Goal: Task Accomplishment & Management: Manage account settings

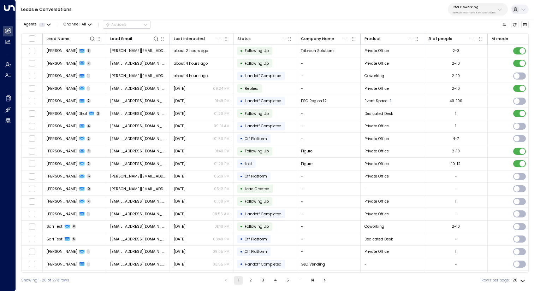
click at [465, 9] on div "25N Coworking 3b9800f4-81ca-4ec0-8758-72fbe4763f36" at bounding box center [474, 9] width 42 height 9
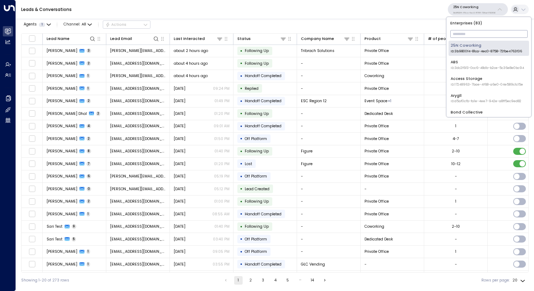
click at [474, 31] on input "text" at bounding box center [488, 33] width 77 height 11
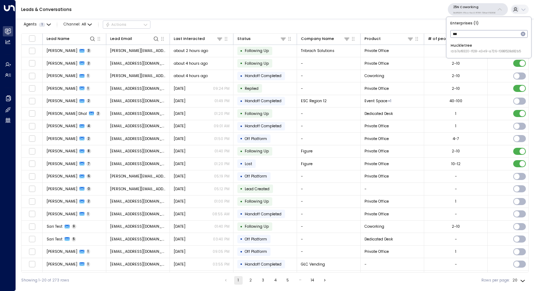
type input "***"
click at [477, 44] on div "Huckletree ID: b7af8320-f128-4349-a726-f388528d82b5" at bounding box center [486, 48] width 70 height 11
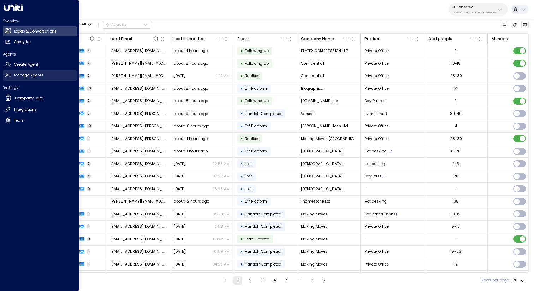
click at [43, 79] on link "Manage Agents Manage Agents" at bounding box center [40, 75] width 74 height 10
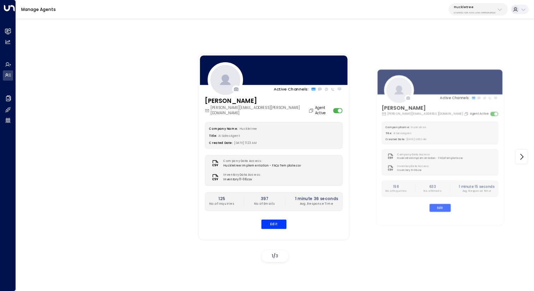
click at [279, 223] on div "[PERSON_NAME] [PERSON_NAME][EMAIL_ADDRESS][PERSON_NAME][DOMAIN_NAME] Agent Acti…" at bounding box center [274, 165] width 150 height 139
click at [276, 219] on button "Edit" at bounding box center [273, 223] width 25 height 9
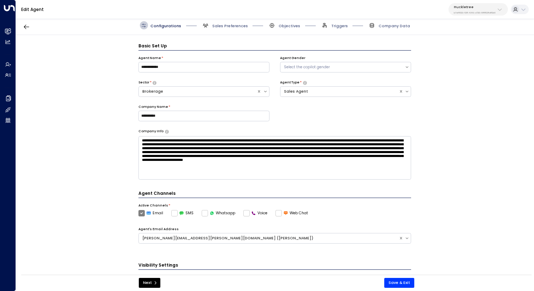
scroll to position [8, 0]
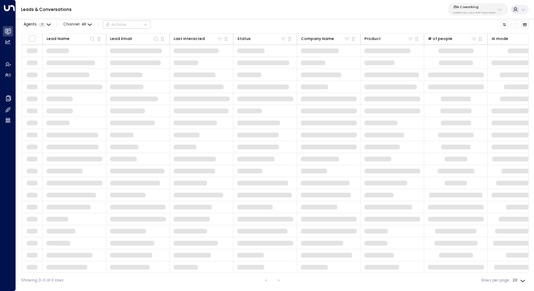
click at [476, 10] on div "25N Coworking 3b9800f4-81ca-4ec0-8758-72fbe4763f36" at bounding box center [474, 9] width 42 height 9
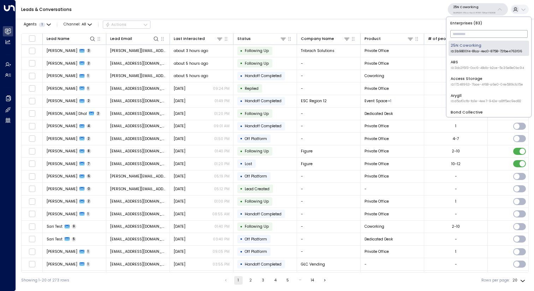
click at [474, 34] on input "text" at bounding box center [488, 33] width 77 height 11
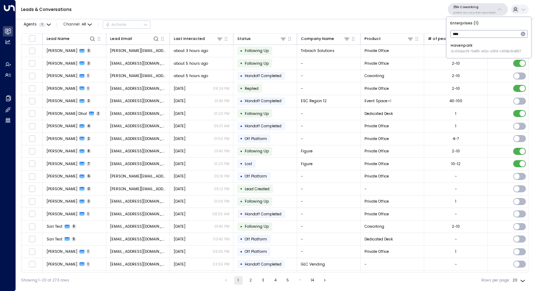
type input "****"
click at [472, 47] on div "Havenpark ID: 413dacf9-5485-402c-a519-14108c614857" at bounding box center [486, 48] width 70 height 11
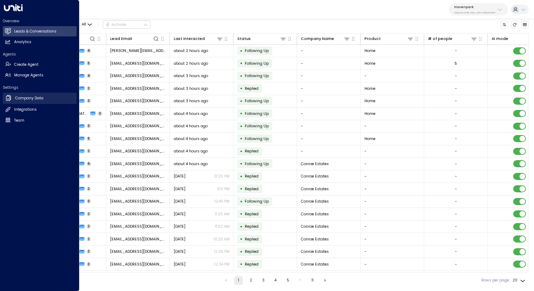
click at [32, 98] on h2 "Company Data" at bounding box center [29, 98] width 28 height 6
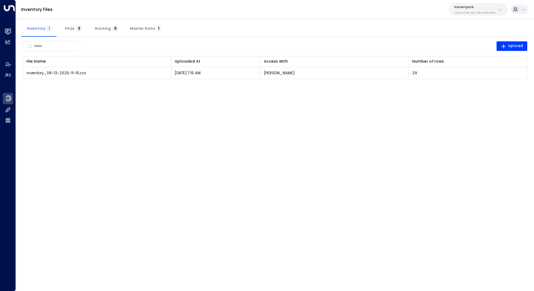
click at [134, 29] on span "Master Data 1" at bounding box center [145, 28] width 31 height 5
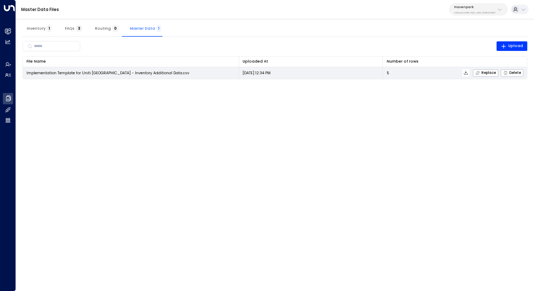
click at [468, 72] on icon at bounding box center [465, 72] width 5 height 5
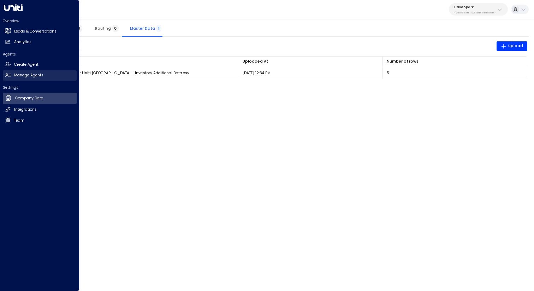
click at [21, 73] on h2 "Manage Agents" at bounding box center [28, 75] width 29 height 6
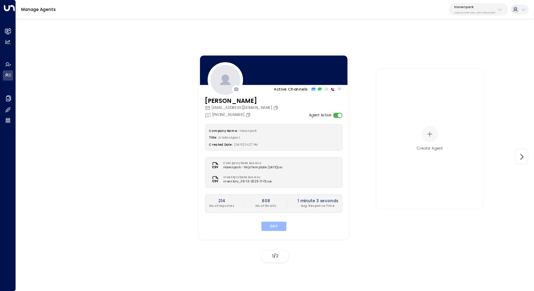
click at [274, 225] on button "Edit" at bounding box center [273, 225] width 25 height 9
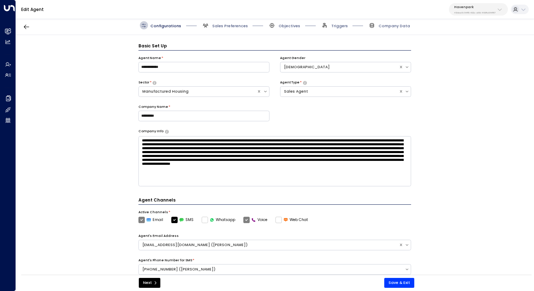
scroll to position [8, 0]
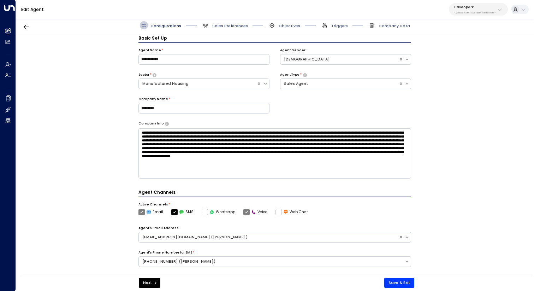
click at [234, 24] on span "Sales Preferences" at bounding box center [230, 25] width 36 height 5
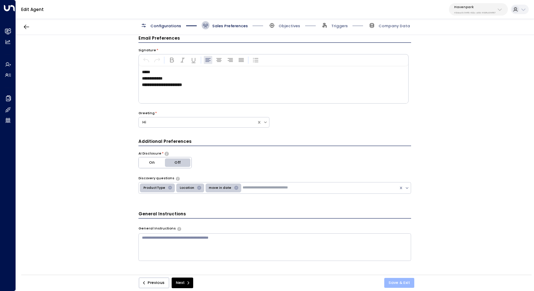
click at [404, 280] on button "Save & Exit" at bounding box center [399, 283] width 30 height 10
click at [282, 25] on span "Objectives" at bounding box center [290, 25] width 22 height 5
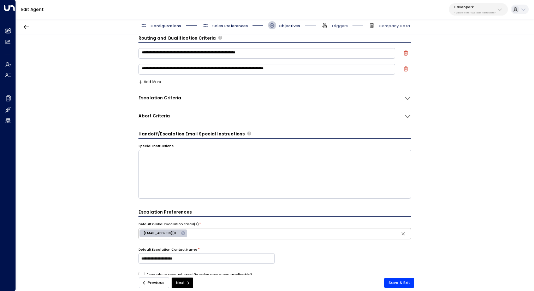
click at [230, 27] on span "Sales Preferences" at bounding box center [230, 25] width 36 height 5
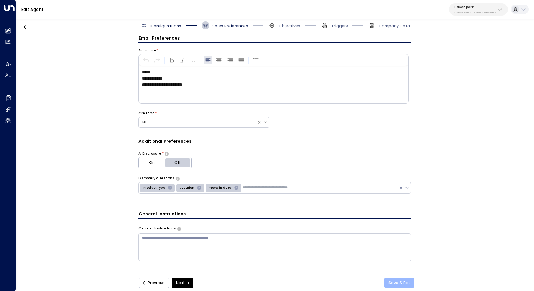
click at [398, 282] on button "Save & Exit" at bounding box center [399, 283] width 30 height 10
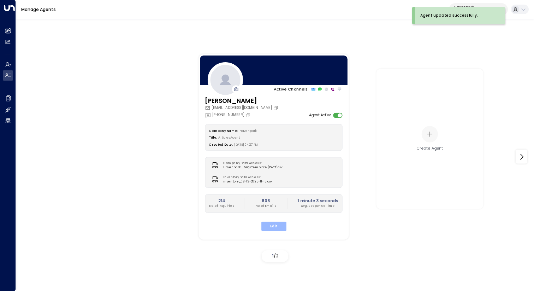
click at [271, 228] on button "Edit" at bounding box center [273, 225] width 25 height 9
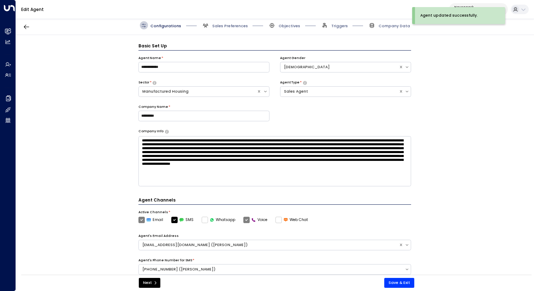
scroll to position [8, 0]
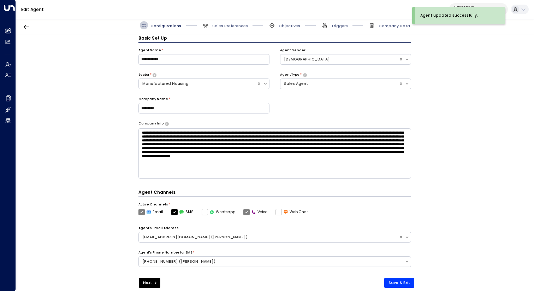
click at [228, 31] on div "Configurations Sales Preferences Objectives Triggers Company Data" at bounding box center [275, 25] width 518 height 19
click at [228, 24] on span "Sales Preferences" at bounding box center [230, 25] width 36 height 5
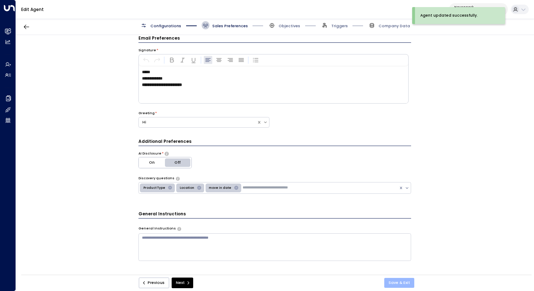
click at [410, 280] on button "Save & Exit" at bounding box center [399, 283] width 30 height 10
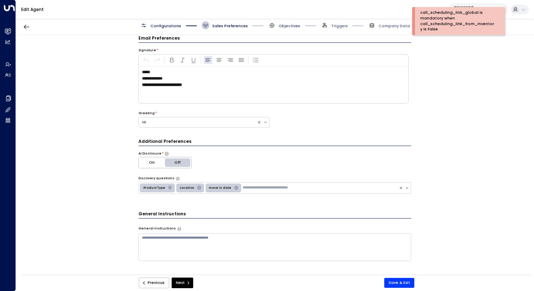
click at [292, 26] on span "Objectives" at bounding box center [290, 25] width 22 height 5
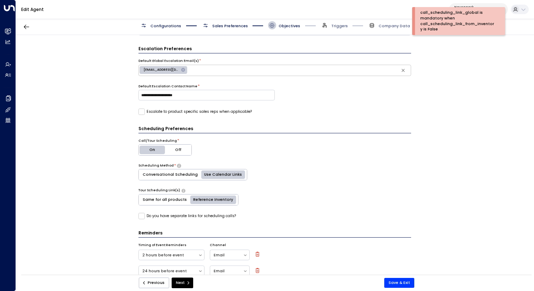
scroll to position [191, 0]
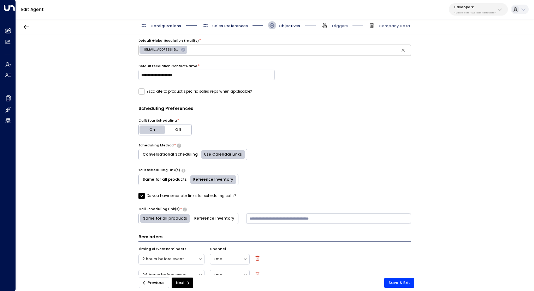
click at [203, 215] on button "Reference Inventory" at bounding box center [214, 218] width 48 height 11
click at [163, 215] on button "Same for all products" at bounding box center [165, 218] width 52 height 11
click at [286, 217] on input at bounding box center [328, 218] width 165 height 11
click at [207, 218] on button "Reference Inventory" at bounding box center [214, 218] width 48 height 11
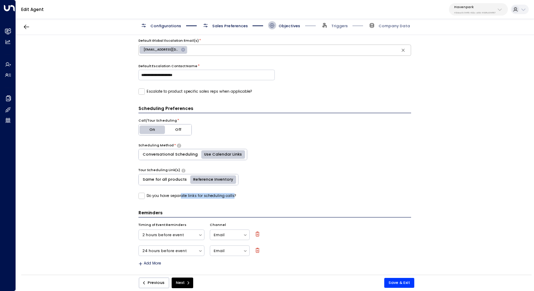
drag, startPoint x: 181, startPoint y: 196, endPoint x: 232, endPoint y: 196, distance: 50.5
click at [232, 196] on label "Do you have separate links for scheduling calls?" at bounding box center [186, 196] width 97 height 6
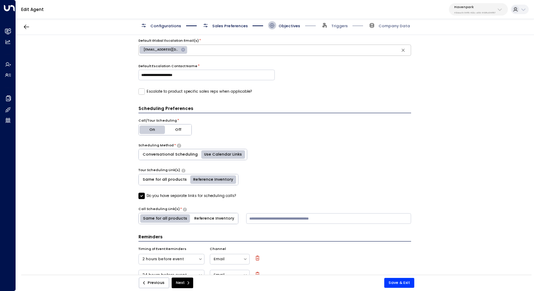
click at [258, 195] on div "Do you have separate links for scheduling calls?" at bounding box center [274, 196] width 273 height 6
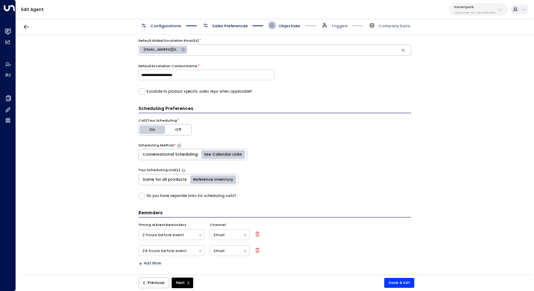
click at [229, 24] on span "Sales Preferences" at bounding box center [230, 25] width 36 height 5
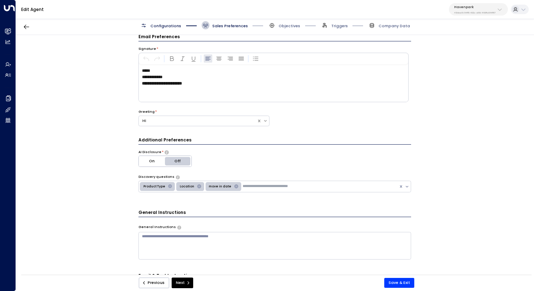
scroll to position [8, 0]
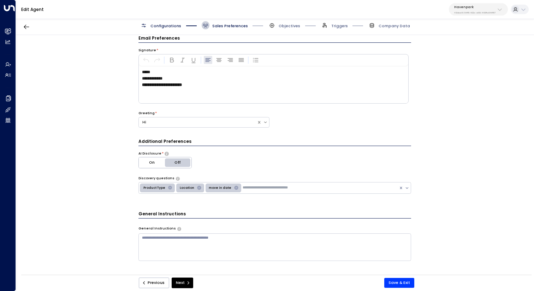
click at [398, 282] on button "Save & Exit" at bounding box center [399, 283] width 30 height 10
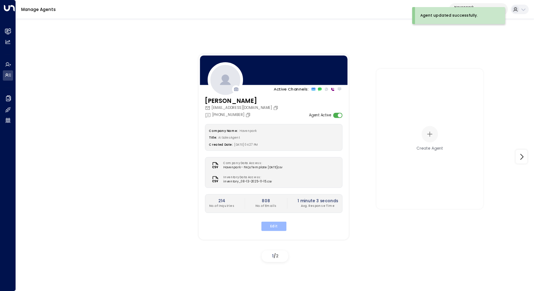
click at [279, 225] on button "Edit" at bounding box center [273, 225] width 25 height 9
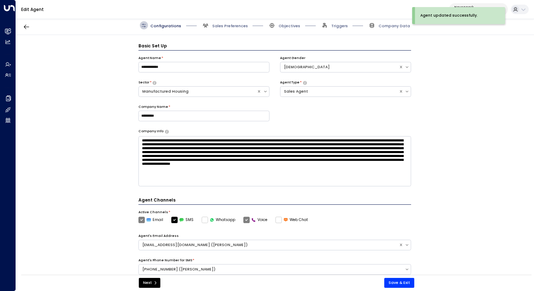
scroll to position [8, 0]
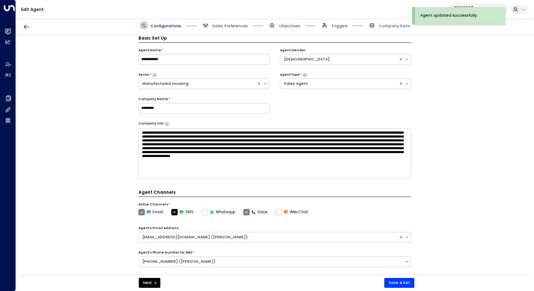
click at [231, 30] on div "Configurations Sales Preferences Objectives Triggers Company Data" at bounding box center [275, 25] width 518 height 19
click at [232, 28] on span "Sales Preferences" at bounding box center [230, 25] width 36 height 5
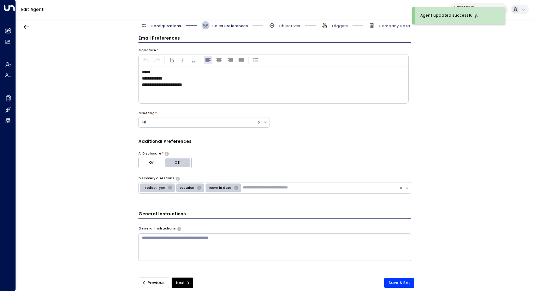
click at [391, 280] on button "Save & Exit" at bounding box center [399, 283] width 30 height 10
click at [289, 25] on span "Objectives" at bounding box center [290, 25] width 22 height 5
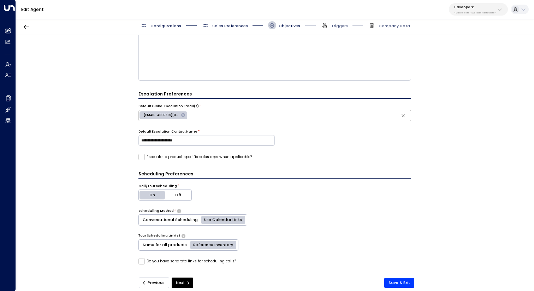
scroll to position [162, 0]
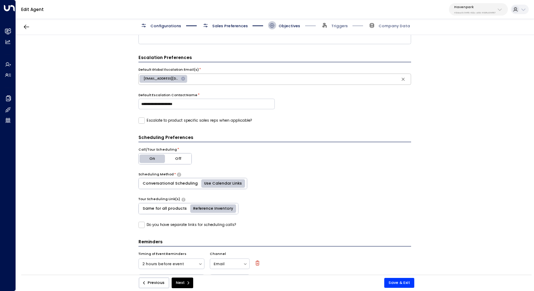
click at [244, 25] on span "Sales Preferences" at bounding box center [230, 25] width 36 height 5
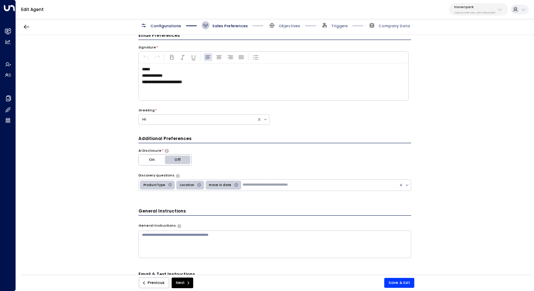
scroll to position [8, 0]
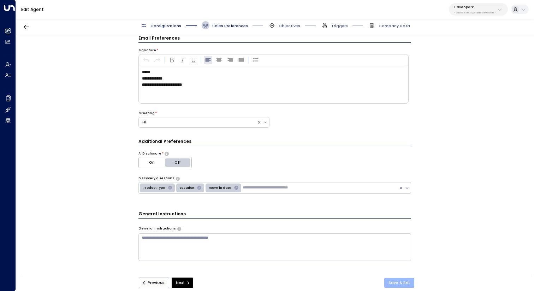
click at [405, 283] on button "Save & Exit" at bounding box center [399, 283] width 30 height 10
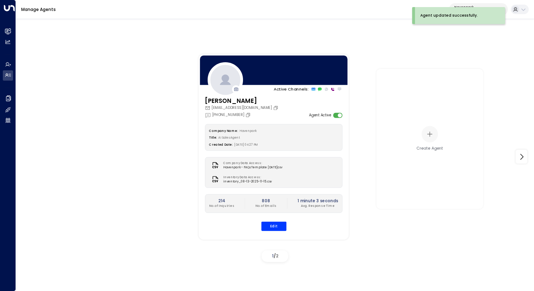
click at [280, 218] on div "Company Name: Havenpark Title: AI Sales Agent Created Date: 07/22/2025, 04:27 P…" at bounding box center [274, 177] width 138 height 107
click at [280, 226] on button "Edit" at bounding box center [273, 225] width 25 height 9
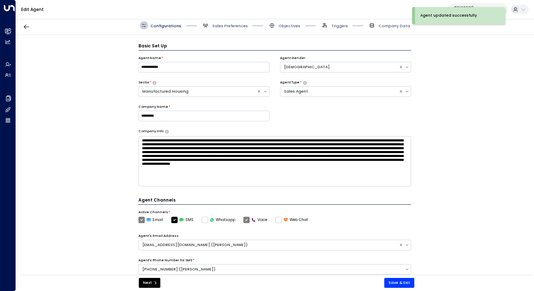
scroll to position [8, 0]
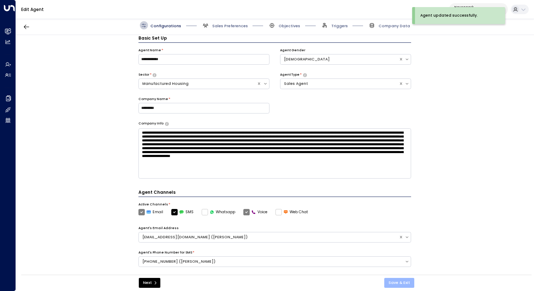
click at [407, 279] on button "Save & Exit" at bounding box center [399, 283] width 30 height 10
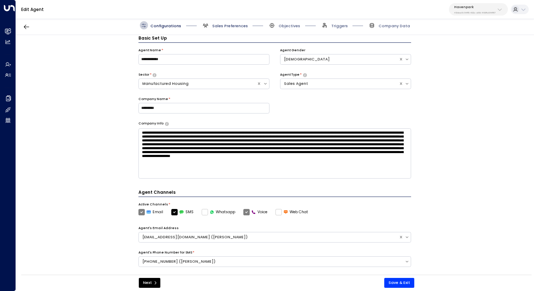
click at [237, 28] on span "Sales Preferences" at bounding box center [230, 25] width 36 height 5
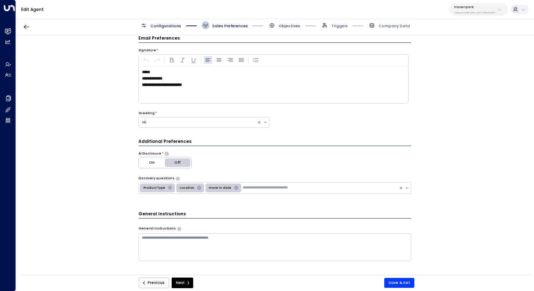
click at [283, 24] on span "Objectives" at bounding box center [290, 25] width 22 height 5
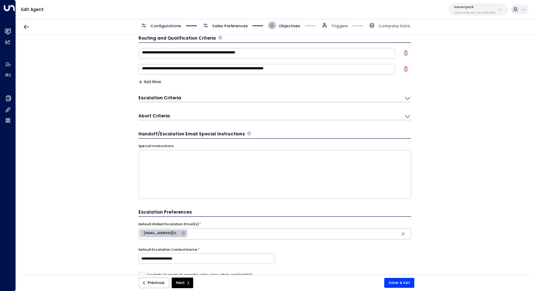
click at [227, 29] on span "Sales Preferences" at bounding box center [225, 25] width 46 height 8
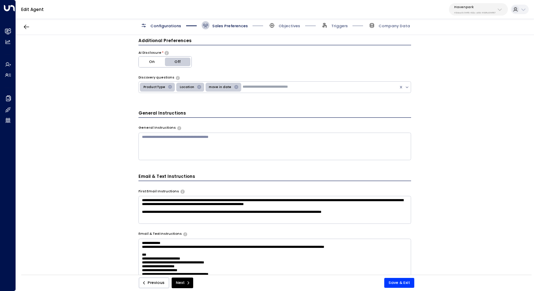
scroll to position [0, 0]
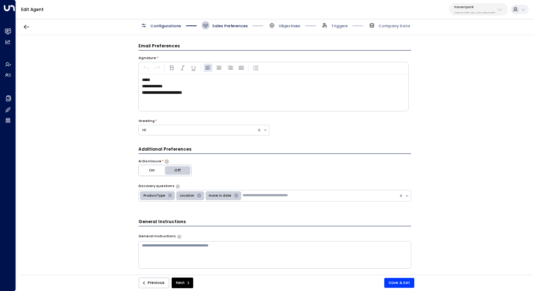
click at [284, 24] on span "Objectives" at bounding box center [290, 25] width 22 height 5
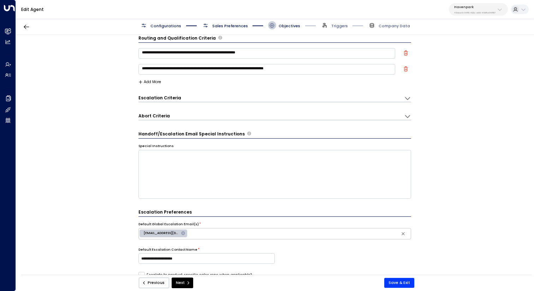
scroll to position [149, 0]
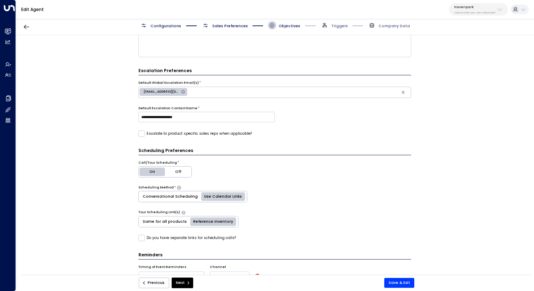
click at [179, 172] on button "Off" at bounding box center [178, 171] width 26 height 11
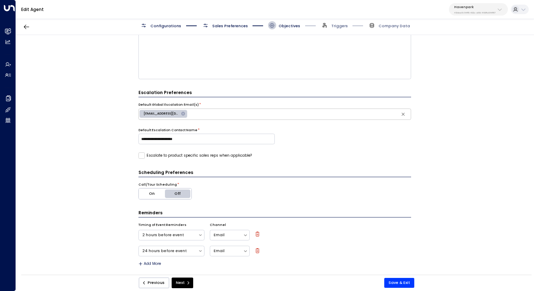
click at [156, 190] on button "On" at bounding box center [152, 193] width 26 height 11
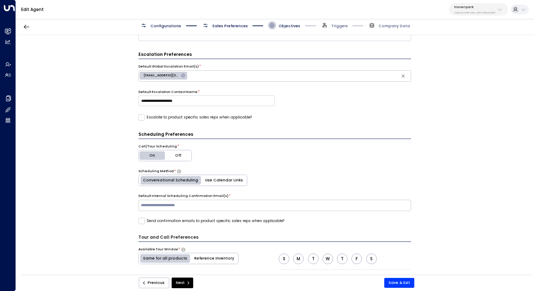
scroll to position [175, 0]
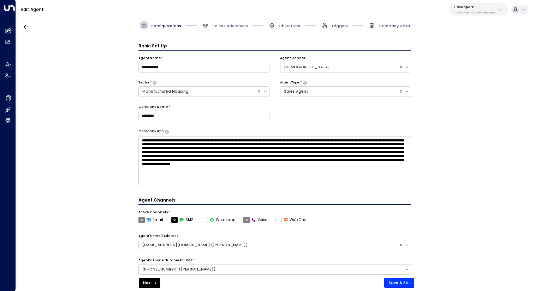
scroll to position [8, 0]
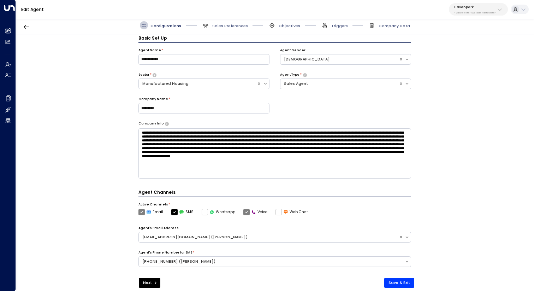
click at [228, 21] on div "Configurations Sales Preferences Objectives Triggers Company Data" at bounding box center [275, 25] width 518 height 19
click at [230, 27] on span "Sales Preferences" at bounding box center [230, 25] width 36 height 5
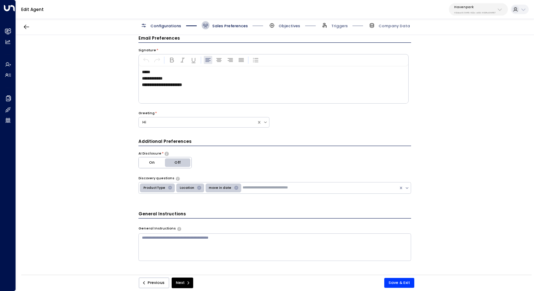
click at [283, 25] on span "Objectives" at bounding box center [290, 25] width 22 height 5
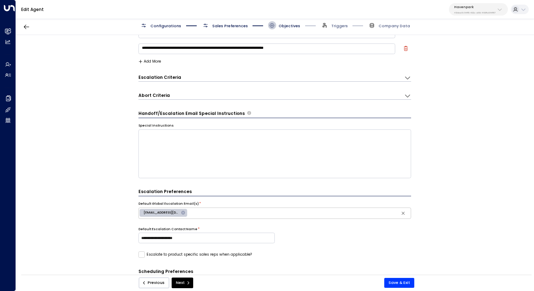
scroll to position [0, 0]
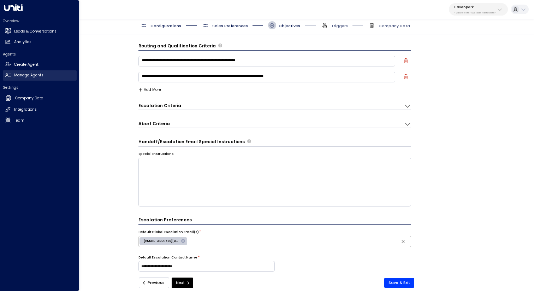
click at [32, 74] on h2 "Manage Agents" at bounding box center [28, 75] width 29 height 6
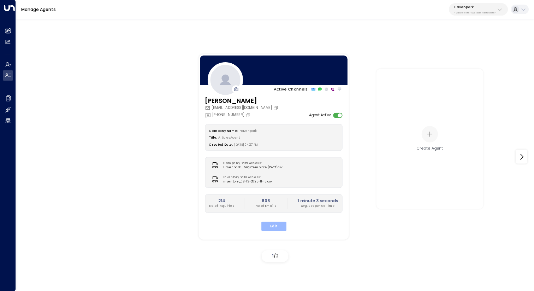
click at [270, 225] on button "Edit" at bounding box center [273, 225] width 25 height 9
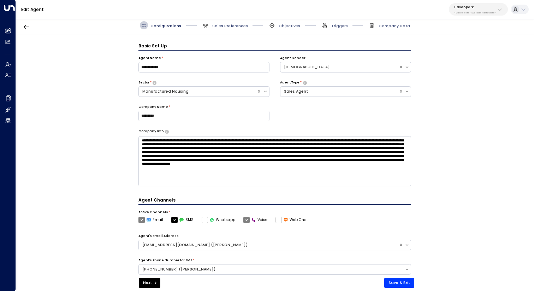
click at [229, 26] on span "Sales Preferences" at bounding box center [230, 25] width 36 height 5
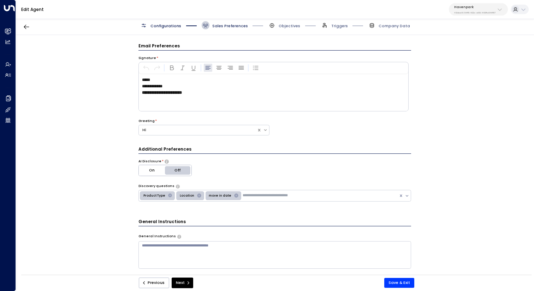
scroll to position [8, 0]
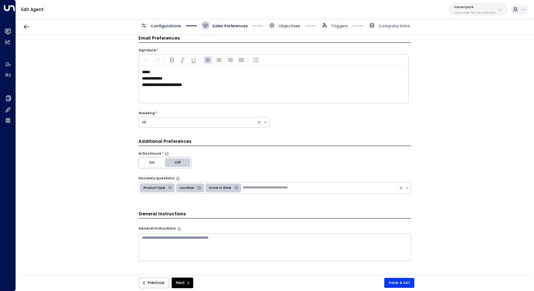
click at [282, 25] on span "Objectives" at bounding box center [290, 25] width 22 height 5
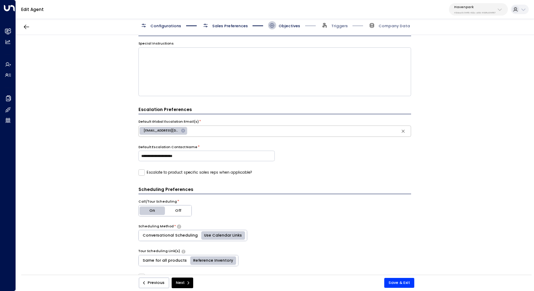
scroll to position [183, 0]
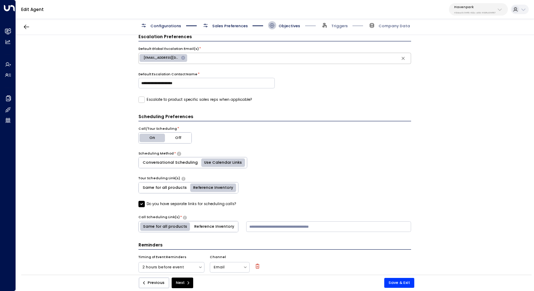
click at [223, 26] on span "Sales Preferences" at bounding box center [230, 25] width 36 height 5
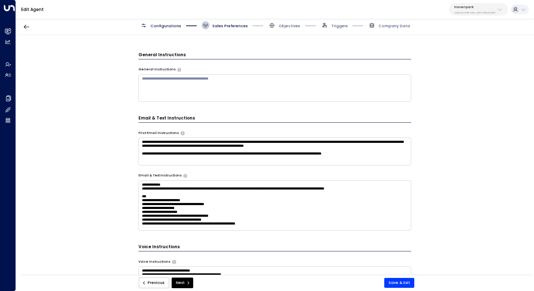
scroll to position [171, 0]
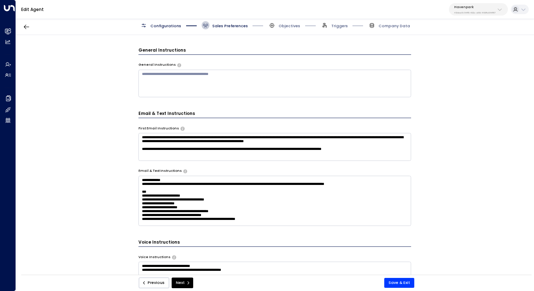
click at [226, 149] on textarea "**********" at bounding box center [274, 147] width 273 height 28
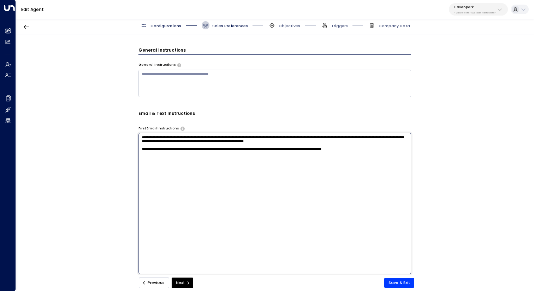
scroll to position [0, 0]
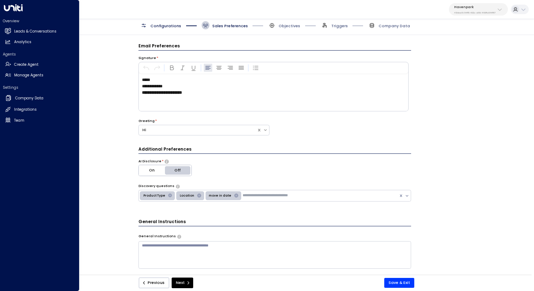
click at [28, 91] on div "Settings Company Data Company Data Integrations Integrations Team Team" at bounding box center [40, 105] width 74 height 41
click at [31, 100] on h2 "Company Data" at bounding box center [29, 98] width 28 height 6
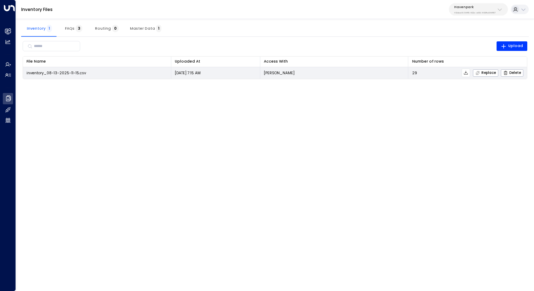
click at [465, 73] on icon at bounding box center [466, 73] width 4 height 4
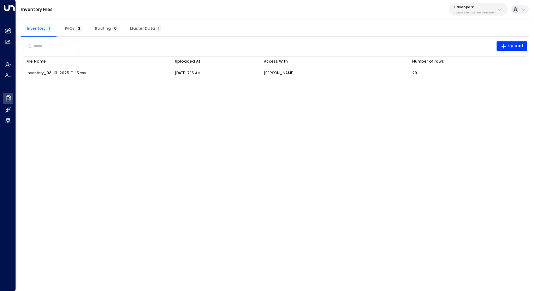
click at [371, 21] on div "Inventory 1 FAQs 3 Routing 0 Master Data 1" at bounding box center [275, 28] width 508 height 17
click at [488, 6] on p "Havenpark" at bounding box center [474, 7] width 41 height 4
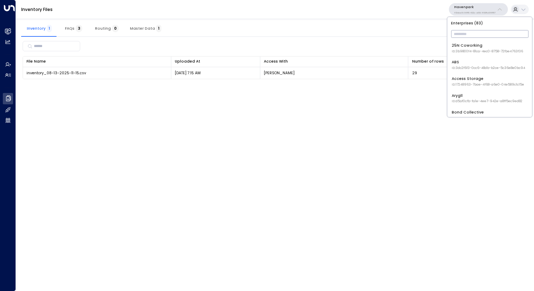
click at [470, 31] on input "text" at bounding box center [489, 33] width 77 height 11
type input "*******"
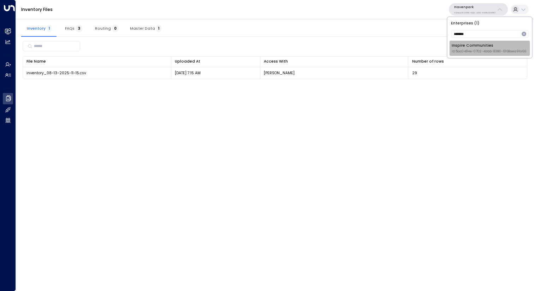
click at [474, 48] on div "Inspire Communities ID: 5ac0484e-0702-4bbb-8380-6168aea91a66" at bounding box center [489, 48] width 75 height 11
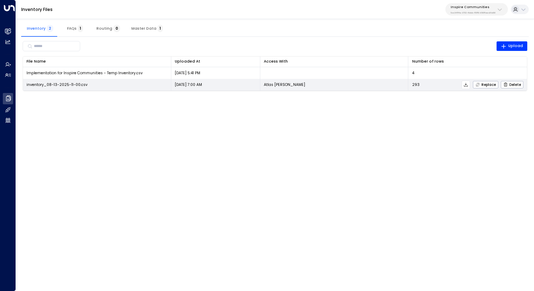
click at [468, 86] on icon at bounding box center [465, 84] width 5 height 5
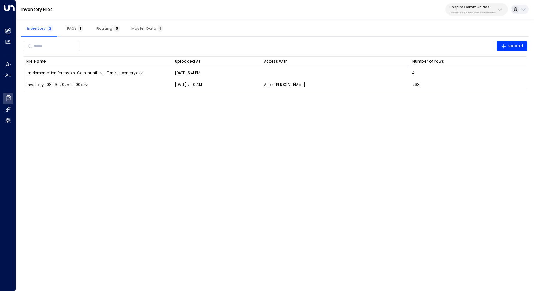
click at [386, 16] on div "Inventory Files Inspire Communities 5ac0484e-0702-4bbb-8380-6168aea91a66" at bounding box center [275, 9] width 518 height 19
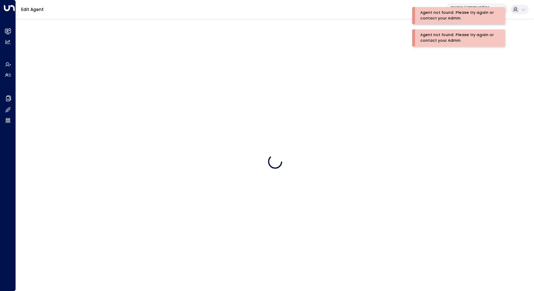
click at [487, 6] on p "Inspire Communities" at bounding box center [473, 7] width 45 height 4
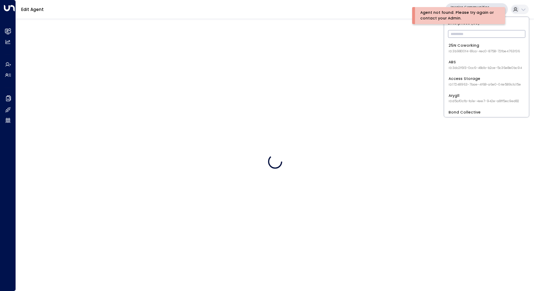
click at [513, 34] on input "text" at bounding box center [486, 33] width 77 height 11
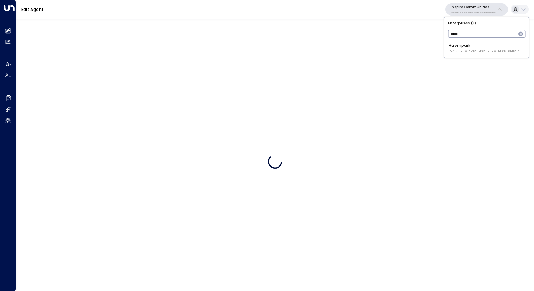
type input "*****"
click at [501, 49] on span "ID: 413dacf9-5485-402c-a519-14108c614857" at bounding box center [484, 51] width 70 height 5
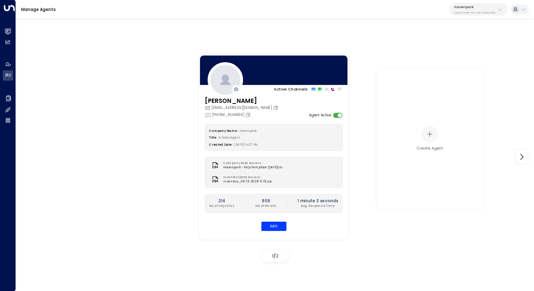
click at [266, 220] on div "Company Name: Havenpark Title: AI Sales Agent Created Date: 07/22/2025, 04:27 P…" at bounding box center [274, 177] width 138 height 107
click at [270, 224] on button "Edit" at bounding box center [273, 225] width 25 height 9
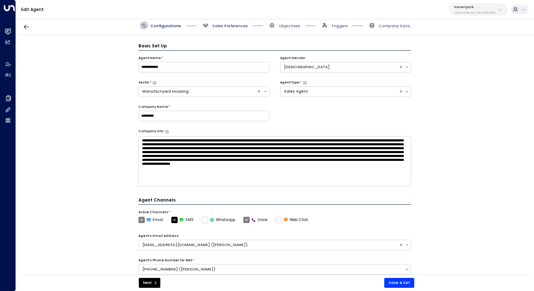
click at [229, 26] on span "Sales Preferences" at bounding box center [230, 25] width 36 height 5
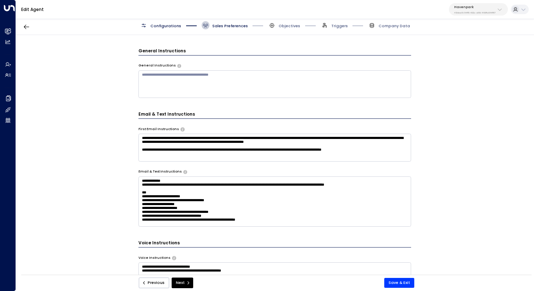
scroll to position [201, 0]
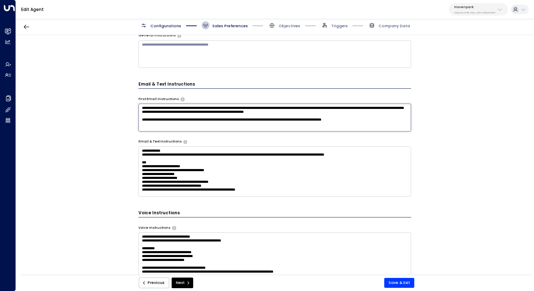
click at [409, 107] on textarea "**********" at bounding box center [274, 118] width 273 height 28
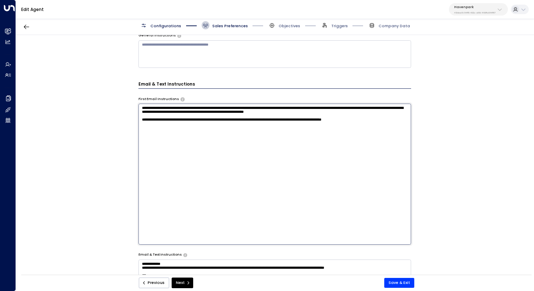
click at [450, 114] on div "**********" at bounding box center [275, 156] width 518 height 243
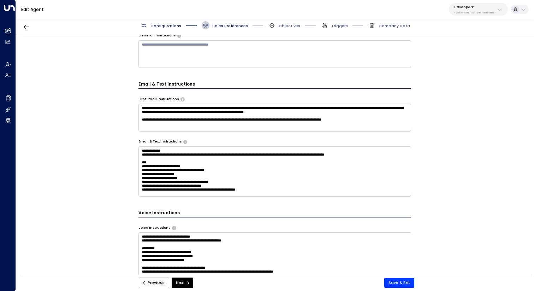
click at [71, 144] on div "**********" at bounding box center [275, 156] width 518 height 243
click at [25, 26] on icon "button" at bounding box center [26, 26] width 7 height 7
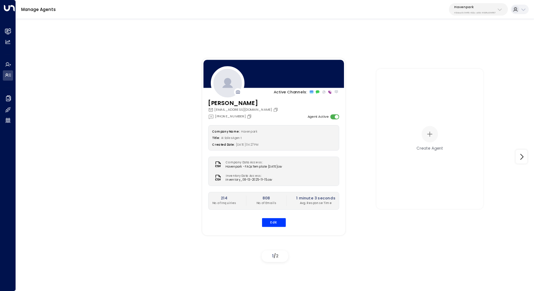
click at [482, 14] on button "Havenpark 413dacf9-5485-402c-a519-14108c614857" at bounding box center [478, 9] width 59 height 12
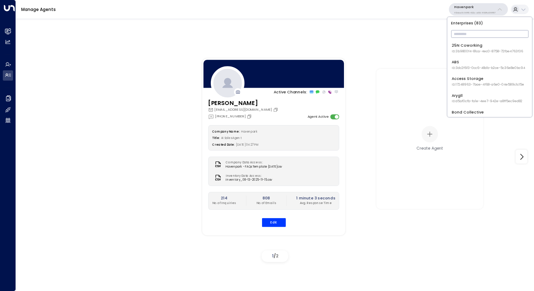
click at [477, 36] on input "text" at bounding box center [489, 33] width 77 height 11
type input "*****"
click at [471, 48] on div "Inspire Communities ID: 5ac0484e-0702-4bbb-8380-6168aea91a66" at bounding box center [489, 48] width 75 height 11
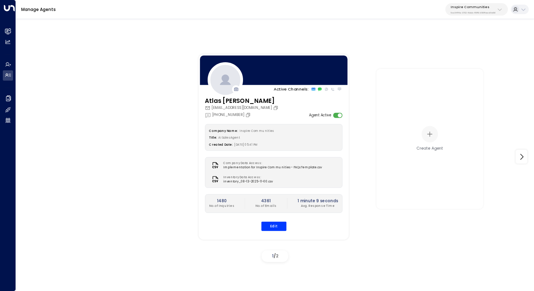
click at [270, 220] on div "Company Name: Inspire Communities Title: AI Sales Agent Created Date: 06/23/202…" at bounding box center [274, 177] width 138 height 107
click at [276, 229] on button "Edit" at bounding box center [273, 225] width 25 height 9
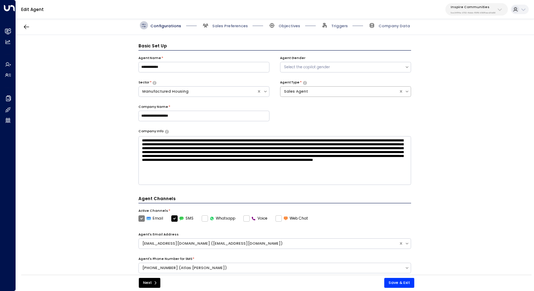
scroll to position [8, 0]
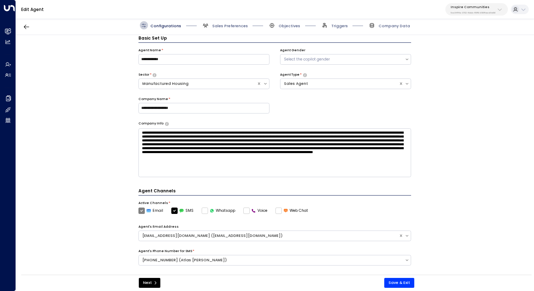
click at [478, 14] on p "5ac0484e-0702-4bbb-8380-6168aea91a66" at bounding box center [473, 12] width 45 height 3
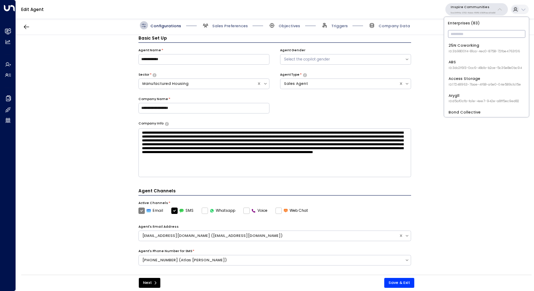
click at [465, 39] on input "text" at bounding box center [486, 33] width 77 height 11
type input "*****"
click at [469, 46] on div "Havenpark ID: 413dacf9-5485-402c-a519-14108c614857" at bounding box center [484, 48] width 70 height 11
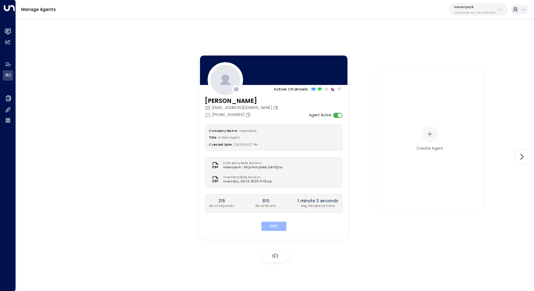
click at [283, 225] on button "Edit" at bounding box center [273, 225] width 25 height 9
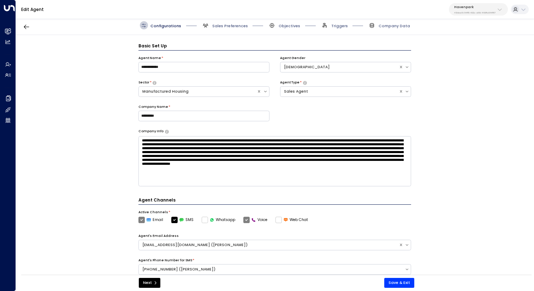
scroll to position [8, 0]
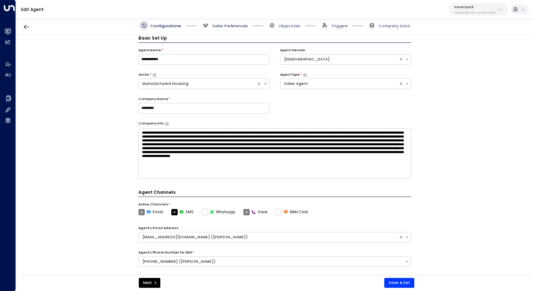
click at [233, 27] on span "Sales Preferences" at bounding box center [230, 25] width 36 height 5
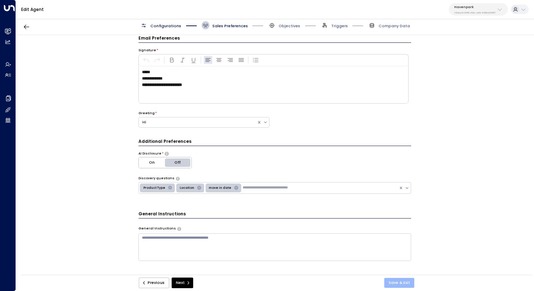
click at [401, 283] on button "Save & Exit" at bounding box center [399, 283] width 30 height 10
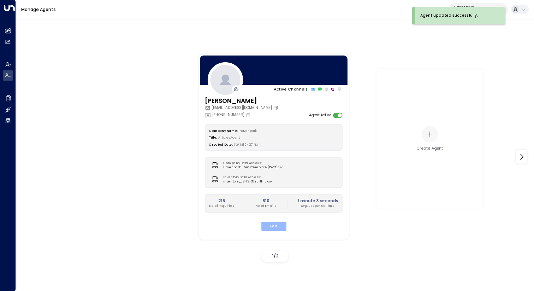
click at [277, 227] on button "Edit" at bounding box center [273, 225] width 25 height 9
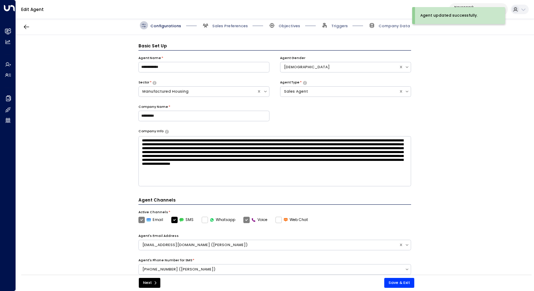
scroll to position [8, 0]
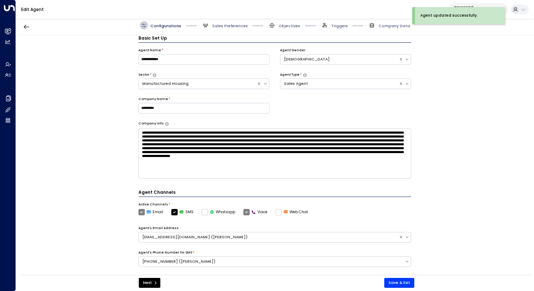
click at [232, 23] on span "Sales Preferences" at bounding box center [225, 25] width 46 height 8
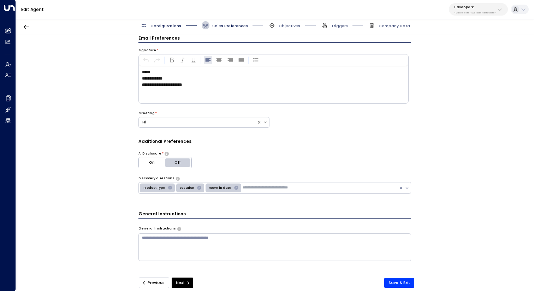
click at [478, 154] on div "**********" at bounding box center [275, 156] width 518 height 243
click at [30, 28] on button "button" at bounding box center [26, 26] width 13 height 13
